Goal: Transaction & Acquisition: Purchase product/service

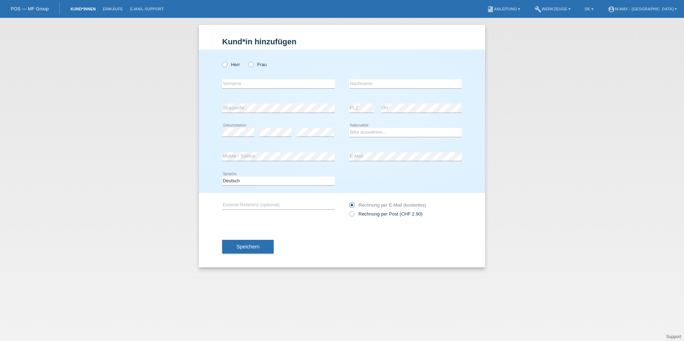
click at [81, 9] on link "Kund*innen" at bounding box center [83, 9] width 32 height 4
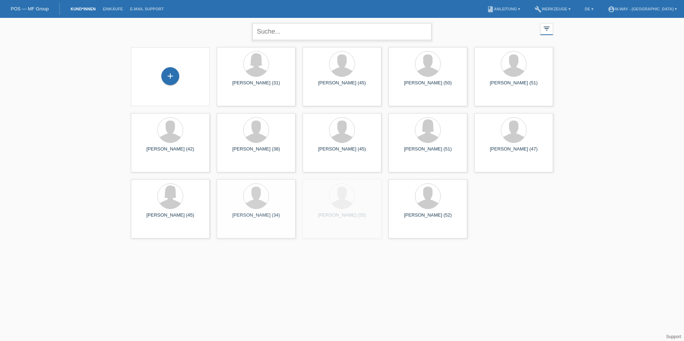
click at [287, 34] on input "text" at bounding box center [342, 31] width 179 height 17
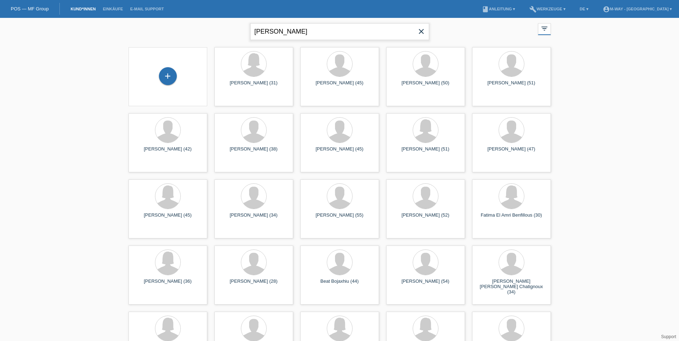
type input "malin Ackerman"
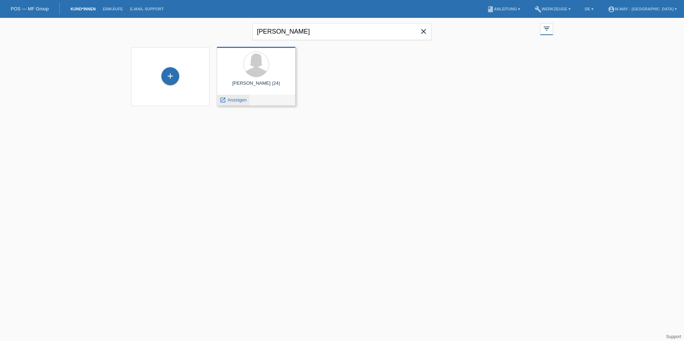
click at [239, 98] on span "Anzeigen" at bounding box center [237, 99] width 19 height 5
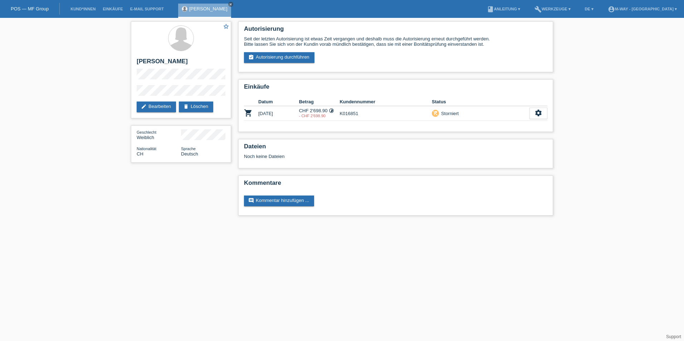
click at [5, 143] on div "star_border Malin Ackermann edit Bearbeiten delete Löschen Geschlecht Weiblich …" at bounding box center [342, 120] width 684 height 205
click at [541, 108] on div "settings" at bounding box center [539, 113] width 18 height 11
click at [534, 122] on span "Anzeigen" at bounding box center [532, 124] width 21 height 9
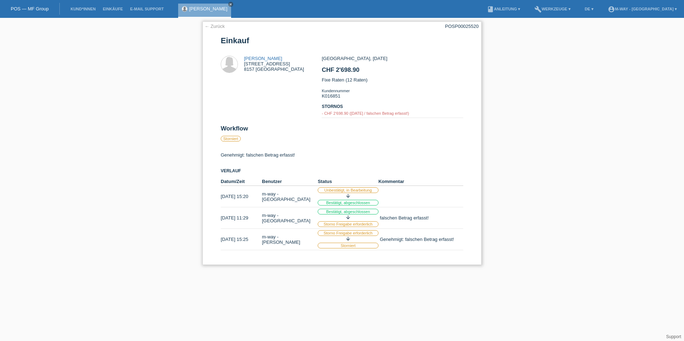
click at [217, 26] on link "← Zurück" at bounding box center [215, 26] width 20 height 5
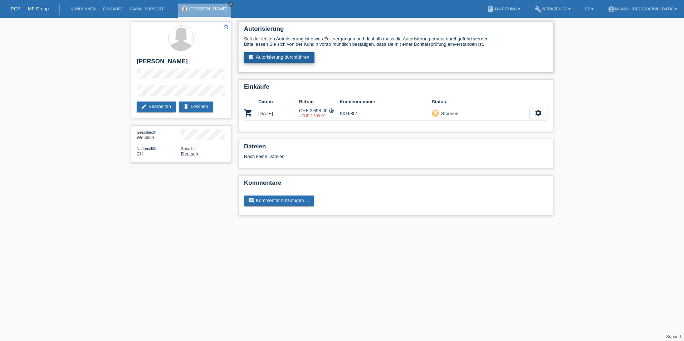
click at [260, 54] on link "assignment_turned_in Autorisierung durchführen" at bounding box center [279, 57] width 71 height 11
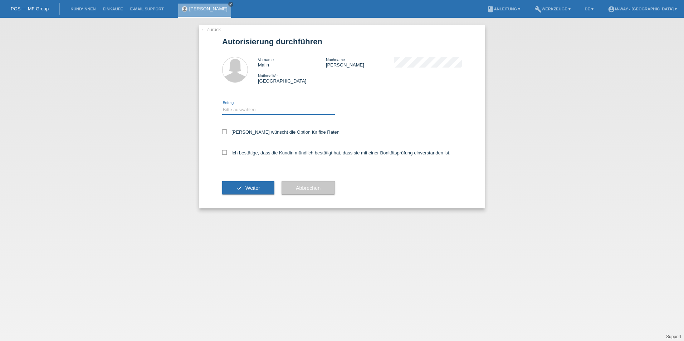
click at [238, 108] on select "Bitte auswählen CHF 1.00 - CHF 499.00 CHF 500.00 - CHF 1'999.00 CHF 2'000.00 - …" at bounding box center [278, 110] width 113 height 9
select select "3"
click at [222, 106] on select "Bitte auswählen CHF 1.00 - CHF 499.00 CHF 500.00 - CHF 1'999.00 CHF 2'000.00 - …" at bounding box center [278, 110] width 113 height 9
click at [225, 130] on icon at bounding box center [224, 132] width 5 height 5
click at [225, 130] on input "Kundin wünscht die Option für fixe Raten" at bounding box center [224, 132] width 5 height 5
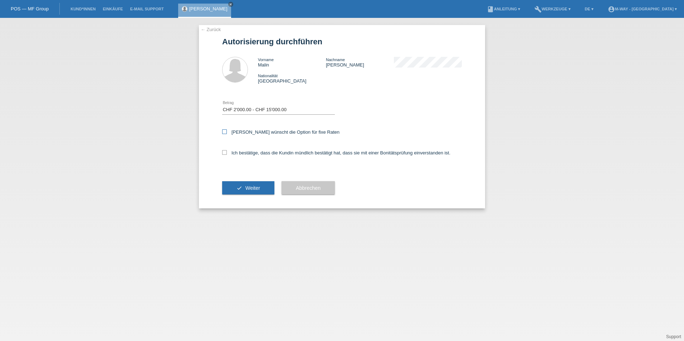
checkbox input "true"
click at [223, 154] on icon at bounding box center [224, 152] width 5 height 5
click at [223, 154] on input "Ich bestätige, dass die Kundin mündlich bestätigt hat, dass sie mit einer Bonit…" at bounding box center [224, 152] width 5 height 5
checkbox input "true"
click at [249, 188] on span "Weiter" at bounding box center [252, 188] width 15 height 6
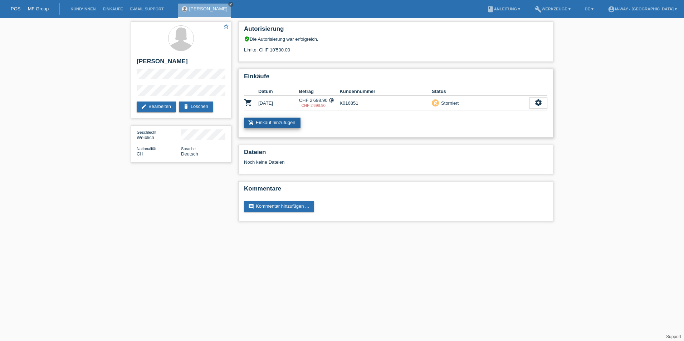
click at [276, 120] on link "add_shopping_cart Einkauf hinzufügen" at bounding box center [272, 123] width 57 height 11
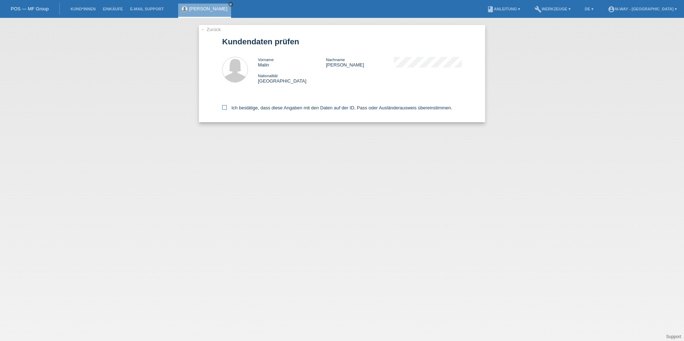
click at [226, 107] on icon at bounding box center [224, 107] width 5 height 5
click at [226, 107] on input "Ich bestätige, dass diese Angaben mit den Daten auf der ID, Pass oder Ausländer…" at bounding box center [224, 107] width 5 height 5
checkbox input "true"
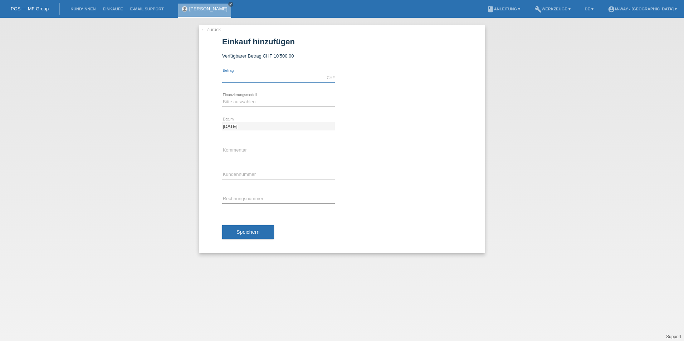
click at [234, 77] on input "text" at bounding box center [278, 77] width 113 height 9
drag, startPoint x: 50, startPoint y: 178, endPoint x: 60, endPoint y: 171, distance: 12.5
click at [55, 173] on div "← Zurück Einkauf hinzufügen Verfügbarer Betrag: CHF 10'500.00" at bounding box center [342, 180] width 684 height 324
click at [229, 74] on input "text" at bounding box center [278, 77] width 113 height 9
paste input "2797.90"
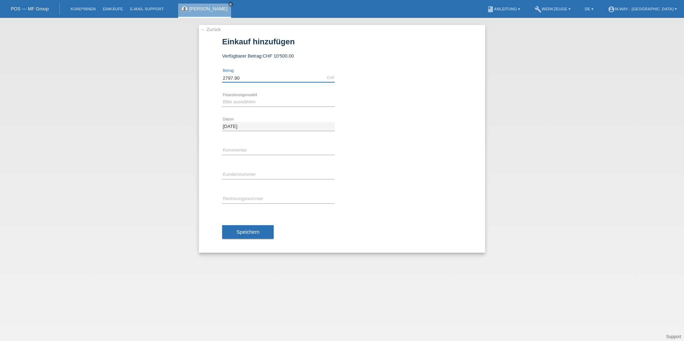
type input "2797.90"
click at [244, 100] on select "Bitte auswählen Fixe Raten Kauf auf Rechnung mit Teilzahlungsoption" at bounding box center [278, 102] width 113 height 9
click at [213, 31] on link "← Zurück" at bounding box center [211, 29] width 20 height 5
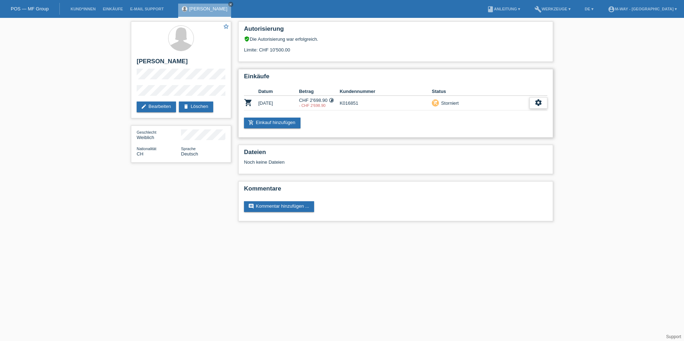
click at [539, 104] on icon "settings" at bounding box center [539, 103] width 8 height 8
